Goal: Task Accomplishment & Management: Manage account settings

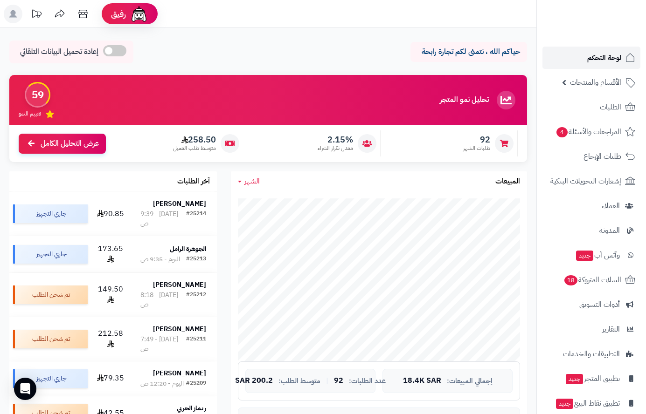
drag, startPoint x: 595, startPoint y: 55, endPoint x: 587, endPoint y: 61, distance: 10.0
click at [596, 54] on span "لوحة التحكم" at bounding box center [604, 57] width 34 height 13
click at [607, 86] on span "الأقسام والمنتجات" at bounding box center [595, 82] width 51 height 13
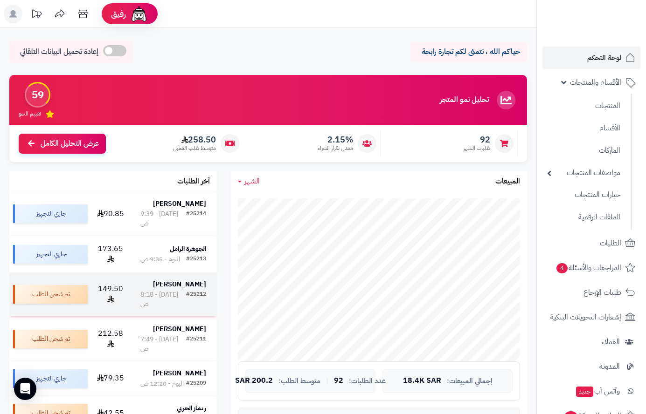
click at [175, 280] on strong "Maha Alqahtani" at bounding box center [179, 285] width 53 height 10
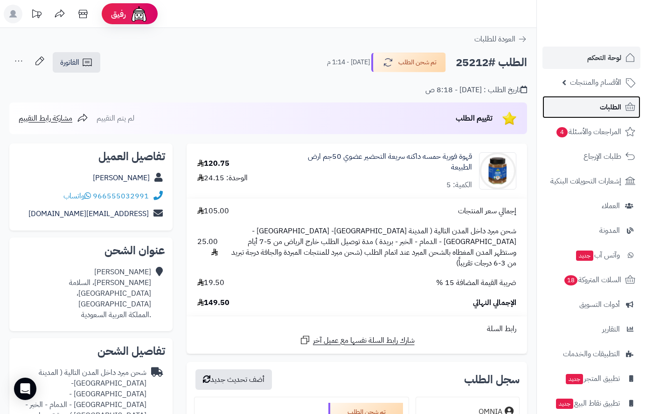
click at [609, 103] on span "الطلبات" at bounding box center [610, 107] width 21 height 13
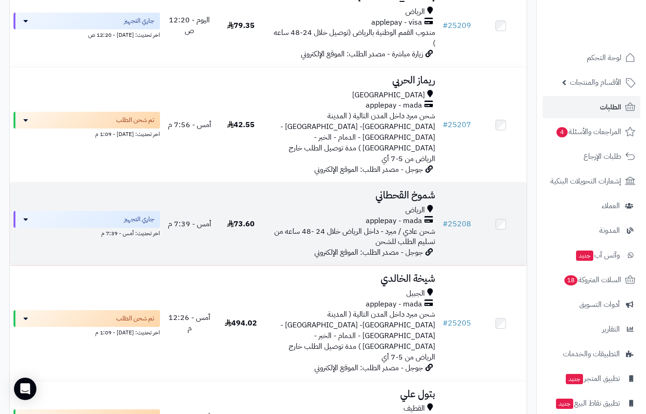
scroll to position [559, 0]
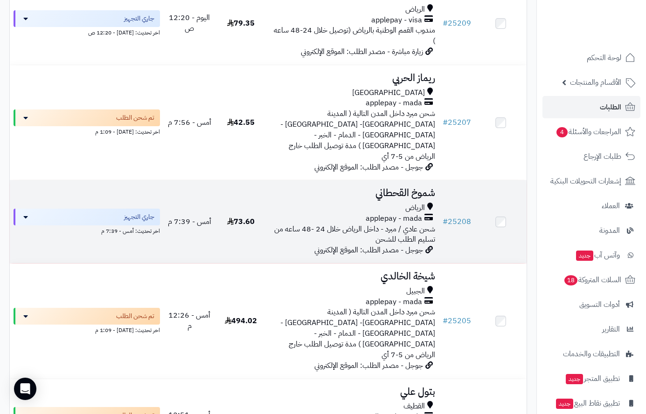
click at [415, 203] on span "الرياض" at bounding box center [415, 208] width 20 height 11
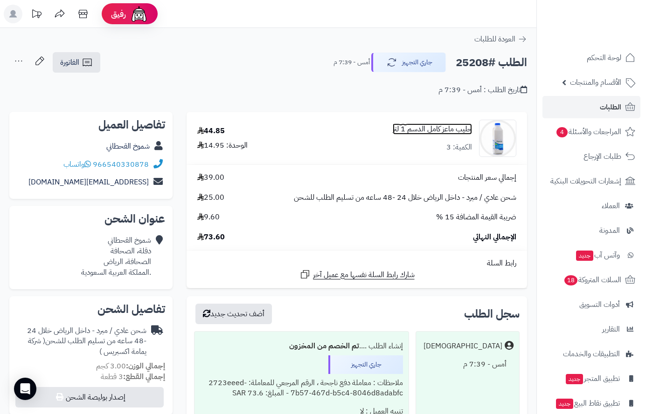
click at [410, 131] on link "حليب ماعز كامل الدسم 1 لتر" at bounding box center [432, 129] width 79 height 11
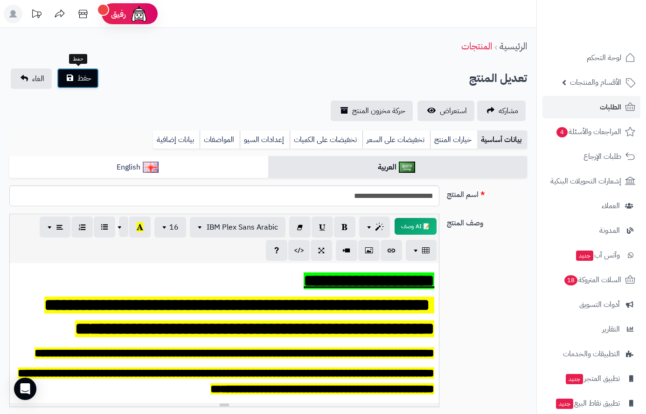
click at [85, 78] on span "حفظ" at bounding box center [84, 78] width 14 height 11
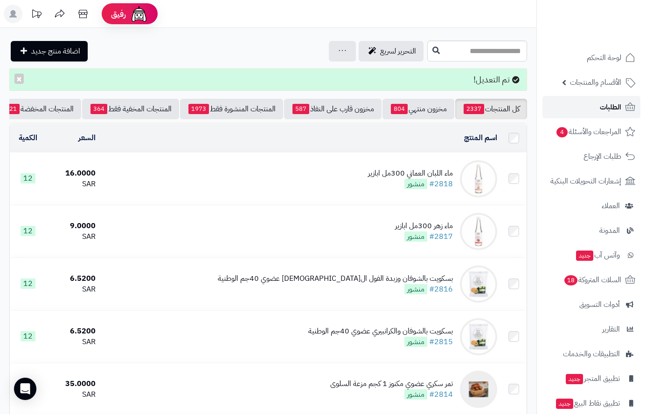
click at [604, 104] on span "الطلبات" at bounding box center [610, 107] width 21 height 13
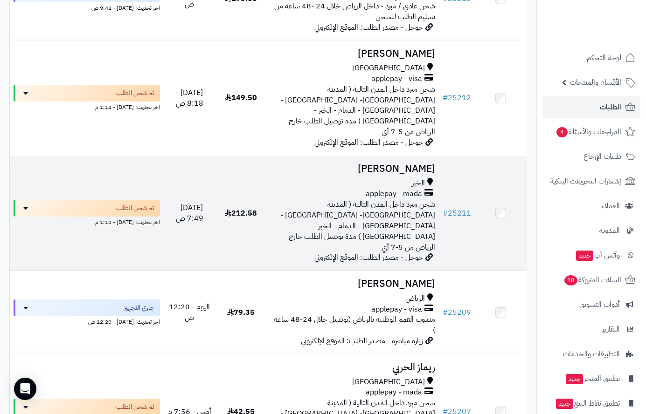
scroll to position [326, 0]
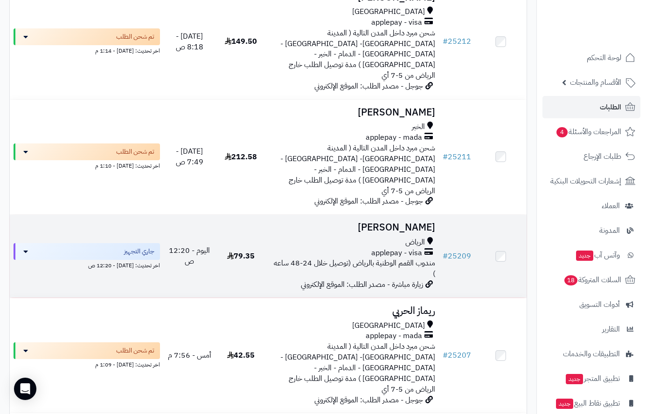
click at [401, 222] on h3 "[PERSON_NAME]" at bounding box center [352, 227] width 165 height 11
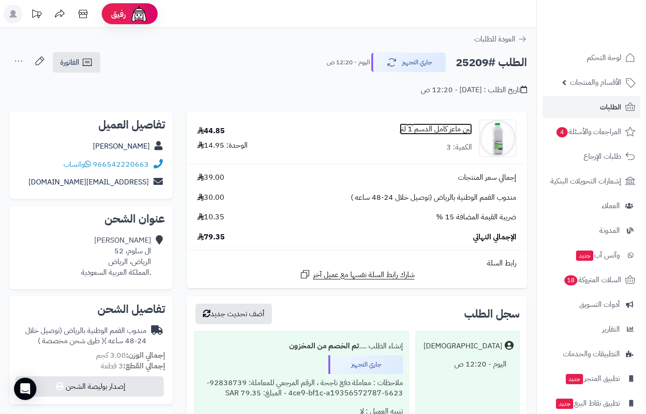
click at [439, 128] on link "لبن ماعز كامل الدسم 1 لتر" at bounding box center [436, 129] width 72 height 11
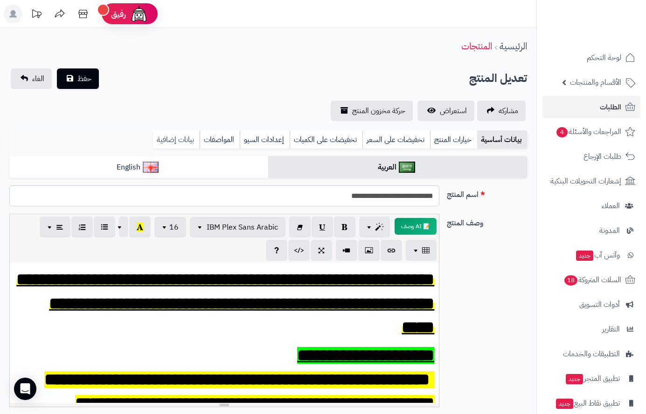
click at [177, 131] on link "بيانات إضافية" at bounding box center [176, 140] width 47 height 19
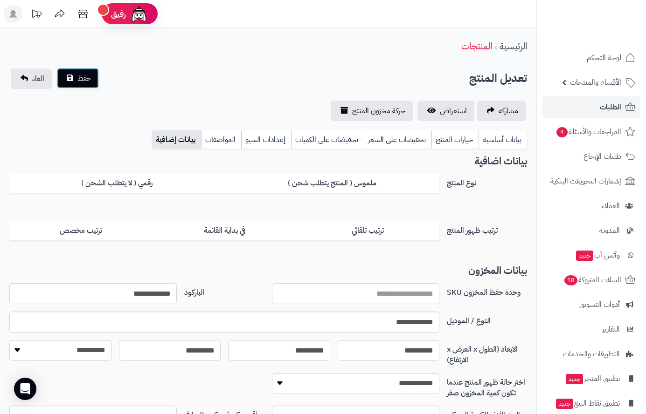
click at [90, 87] on button "حفظ" at bounding box center [78, 78] width 42 height 21
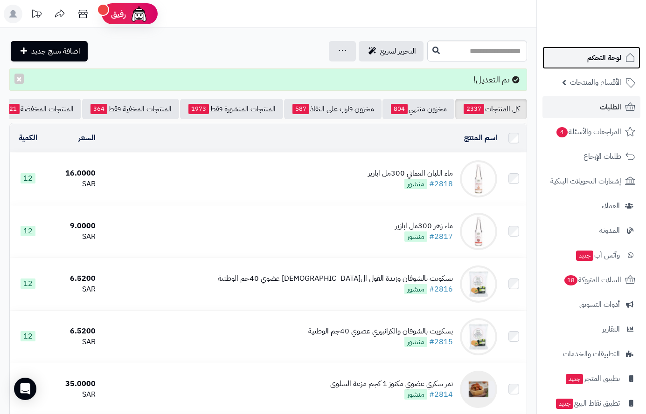
click at [598, 60] on span "لوحة التحكم" at bounding box center [604, 57] width 34 height 13
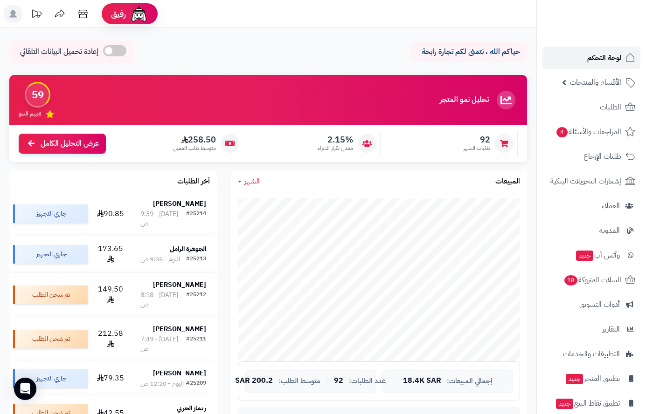
click at [603, 62] on span "لوحة التحكم" at bounding box center [604, 57] width 34 height 13
click at [606, 56] on span "لوحة التحكم" at bounding box center [604, 57] width 34 height 13
click at [594, 81] on span "الأقسام والمنتجات" at bounding box center [595, 82] width 51 height 13
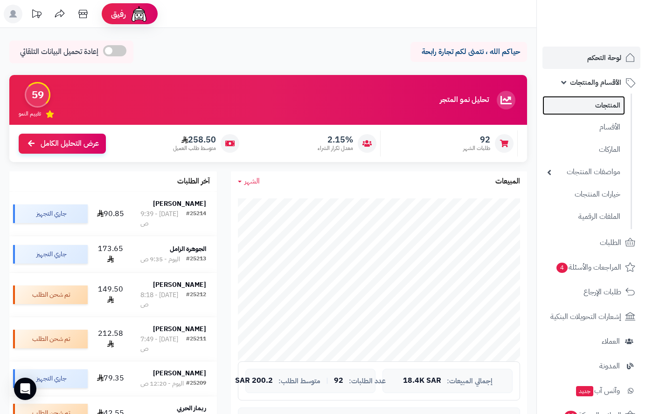
click at [606, 108] on link "المنتجات" at bounding box center [583, 105] width 83 height 19
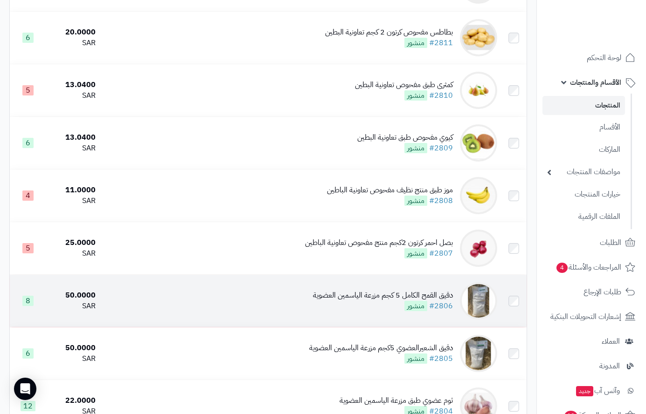
scroll to position [559, 0]
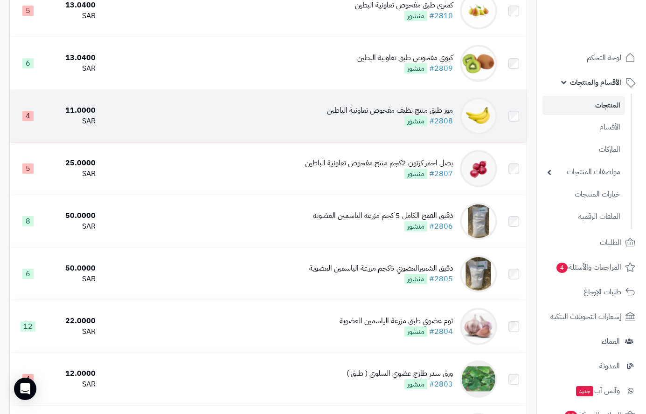
click at [405, 116] on div "موز طبق منتج نظيف مفحوص تعاونية الباطين" at bounding box center [390, 110] width 126 height 11
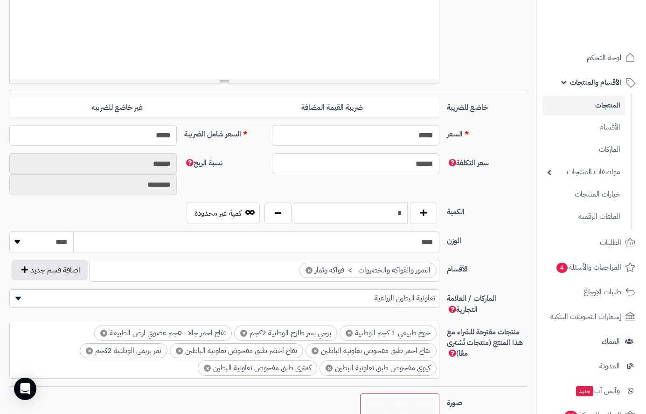
scroll to position [420, 0]
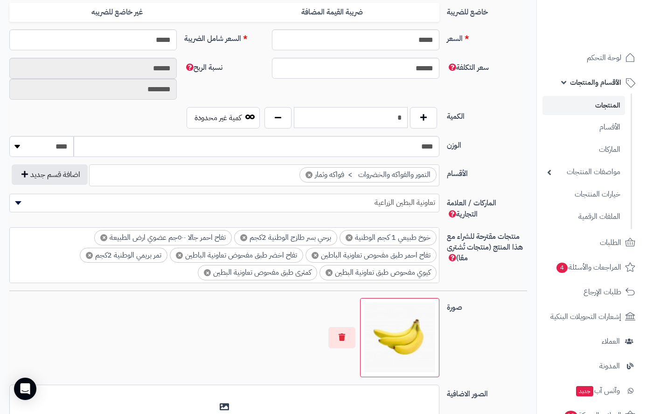
click at [386, 126] on input "*" at bounding box center [351, 117] width 114 height 21
click at [386, 125] on input "*" at bounding box center [351, 117] width 114 height 21
type input "*"
click at [419, 148] on input "****" at bounding box center [257, 146] width 366 height 21
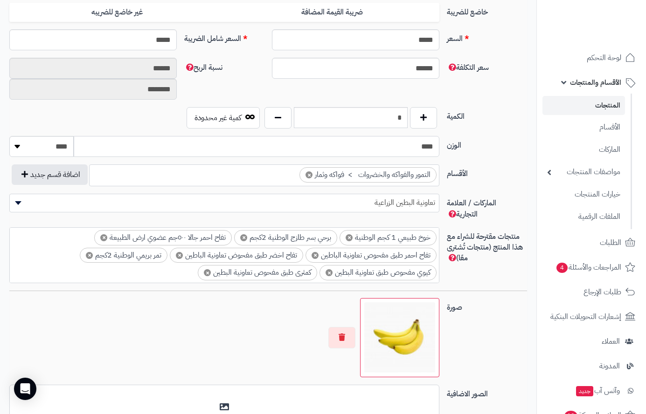
click at [419, 148] on input "****" at bounding box center [257, 146] width 366 height 21
type input "***"
click at [497, 136] on div "**********" at bounding box center [268, 124] width 518 height 775
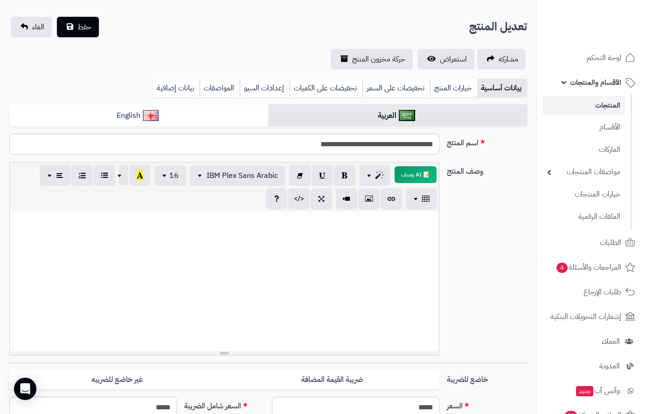
scroll to position [0, 0]
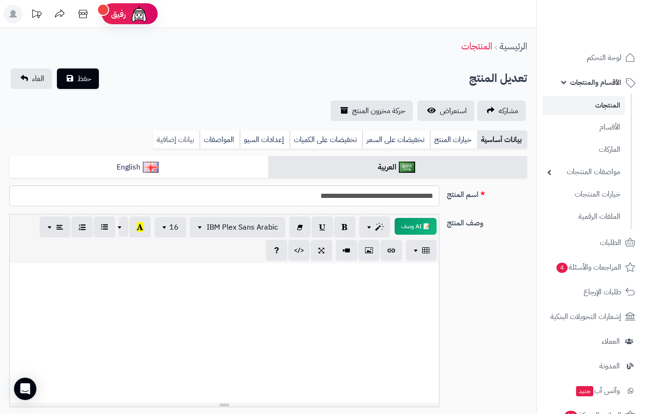
click at [167, 139] on link "بيانات إضافية" at bounding box center [176, 140] width 47 height 19
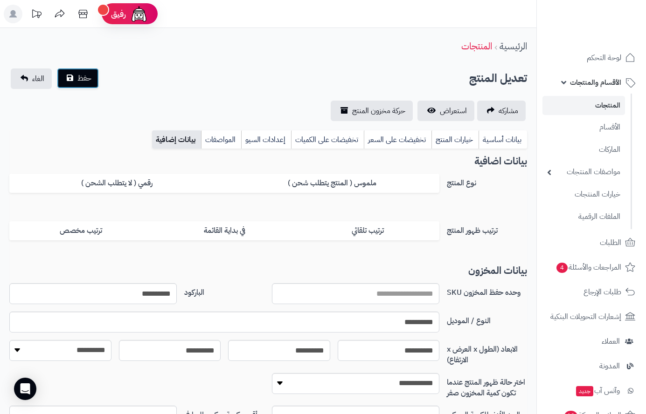
click at [83, 84] on button "حفظ" at bounding box center [78, 78] width 42 height 21
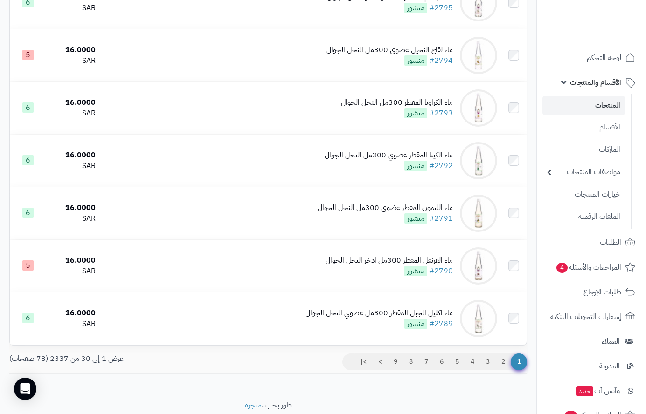
scroll to position [1426, 0]
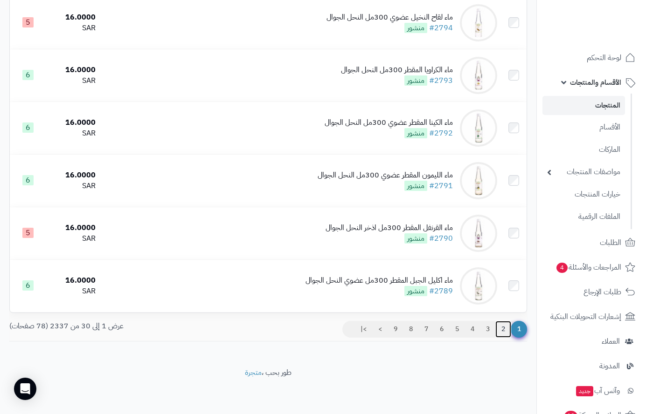
click at [504, 326] on link "2" at bounding box center [503, 329] width 16 height 17
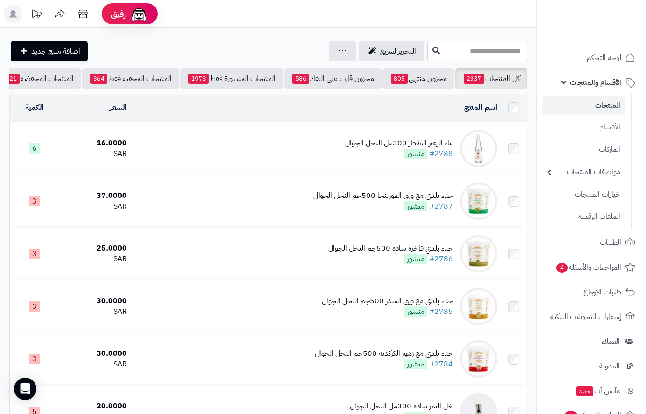
click at [599, 104] on link "المنتجات" at bounding box center [583, 105] width 83 height 19
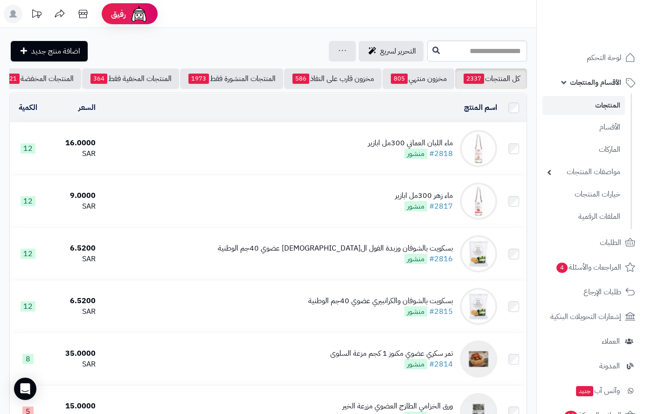
scroll to position [0, -97]
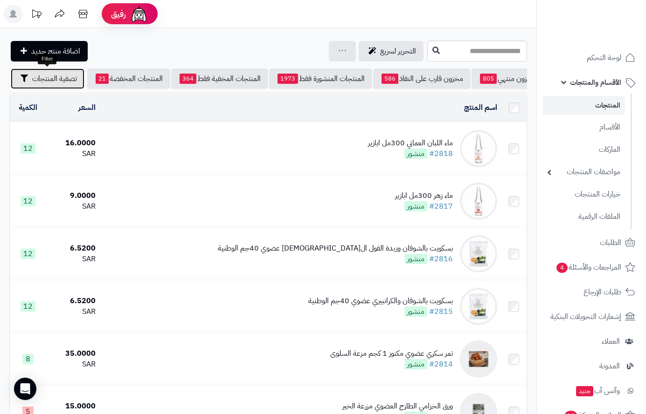
drag, startPoint x: 46, startPoint y: 81, endPoint x: 62, endPoint y: 150, distance: 70.9
click at [46, 82] on span "تصفية المنتجات" at bounding box center [54, 78] width 45 height 11
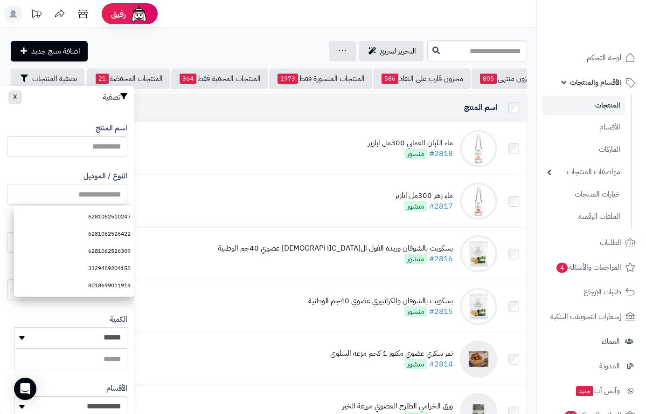
paste input "**********"
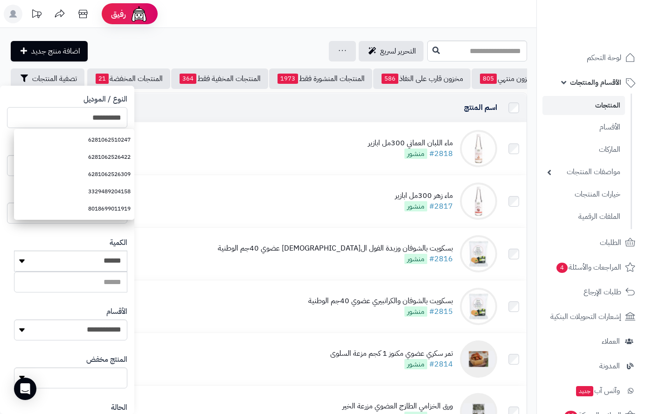
scroll to position [156, 0]
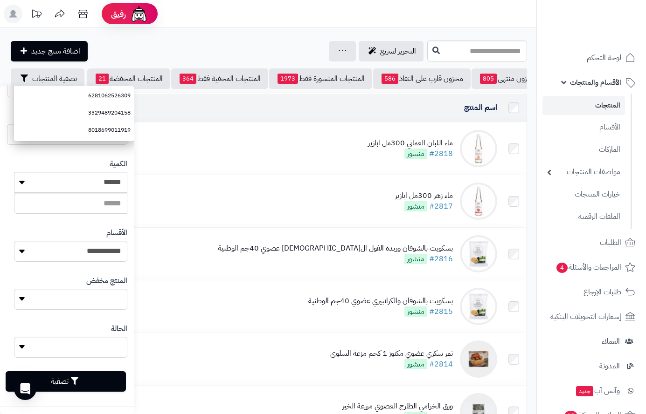
type input "**********"
click at [85, 386] on button "تصفية" at bounding box center [66, 382] width 120 height 21
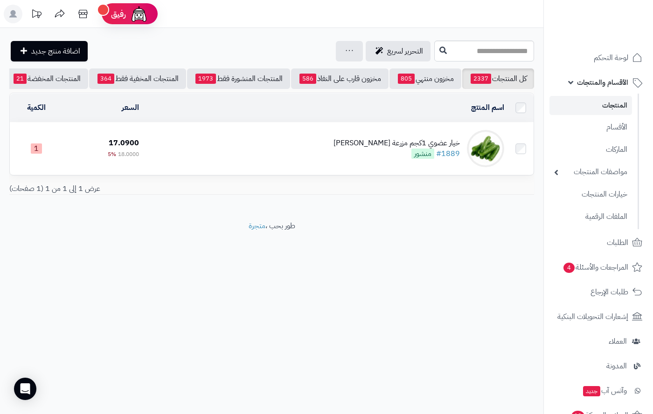
click at [405, 146] on div "خيار عضوي 1كجم مزرعة الشهوان" at bounding box center [396, 143] width 126 height 11
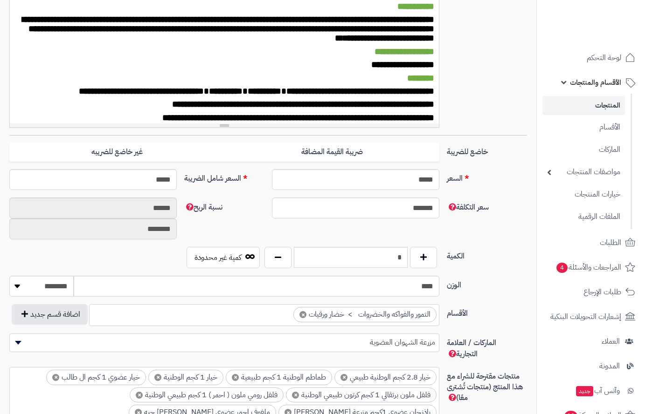
scroll to position [415, 0]
drag, startPoint x: 388, startPoint y: 258, endPoint x: 414, endPoint y: 250, distance: 27.0
click at [414, 250] on div "*" at bounding box center [351, 257] width 178 height 21
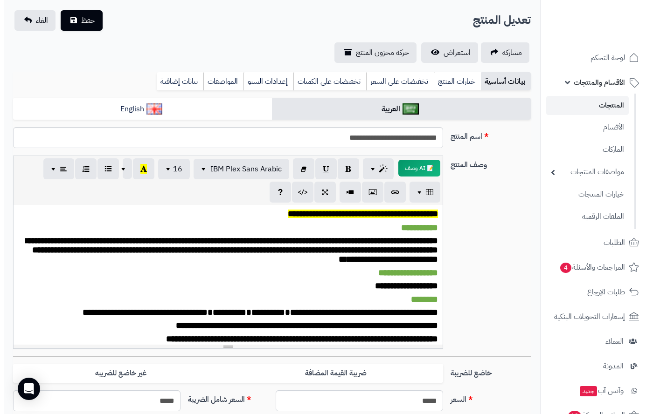
scroll to position [0, 0]
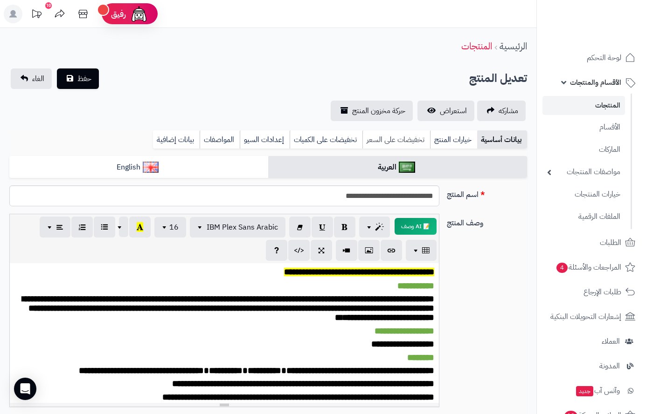
type input "**"
click at [390, 135] on link "تخفيضات على السعر" at bounding box center [396, 140] width 68 height 19
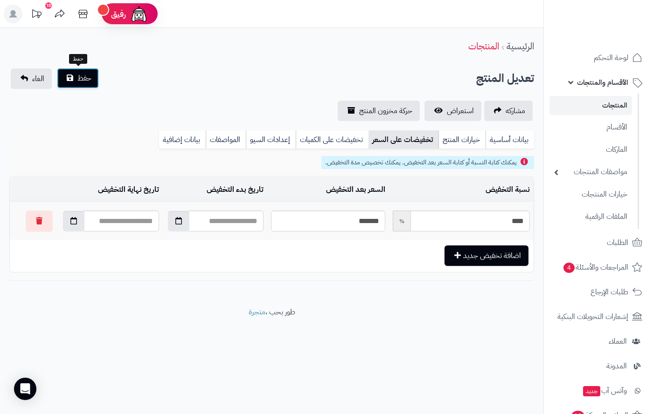
click at [83, 79] on span "حفظ" at bounding box center [84, 78] width 14 height 11
